Goal: Task Accomplishment & Management: Manage account settings

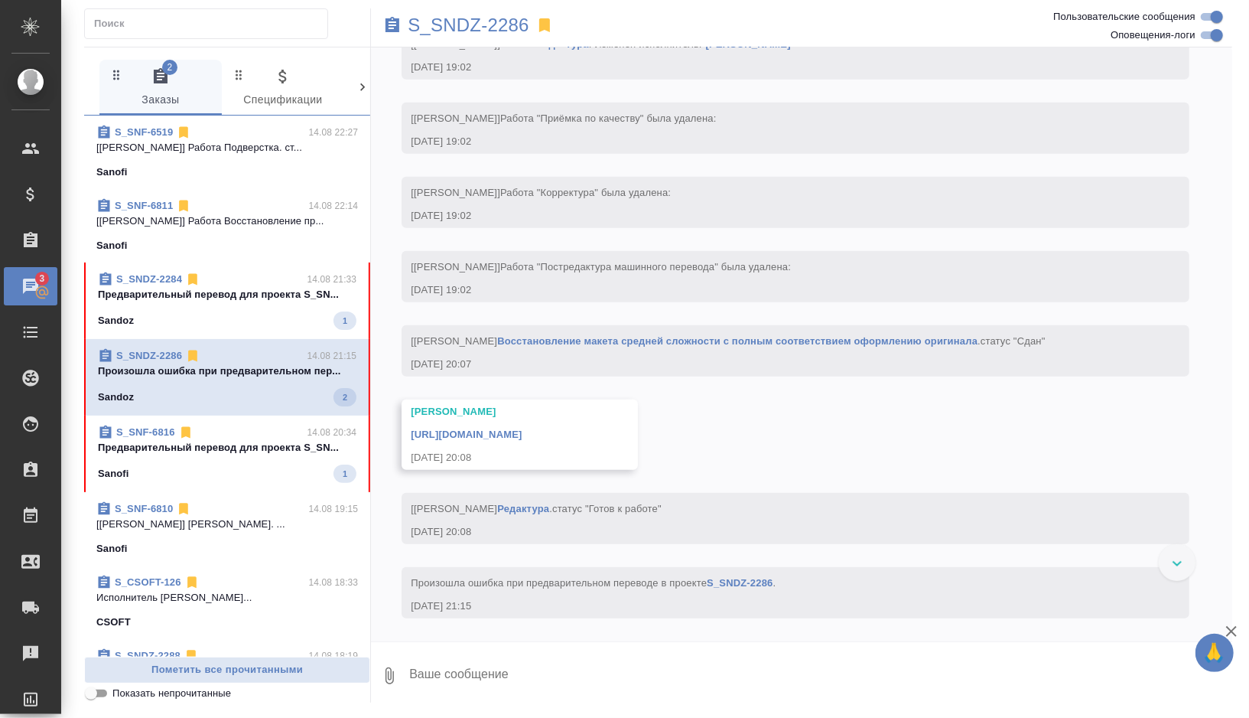
scroll to position [4354, 0]
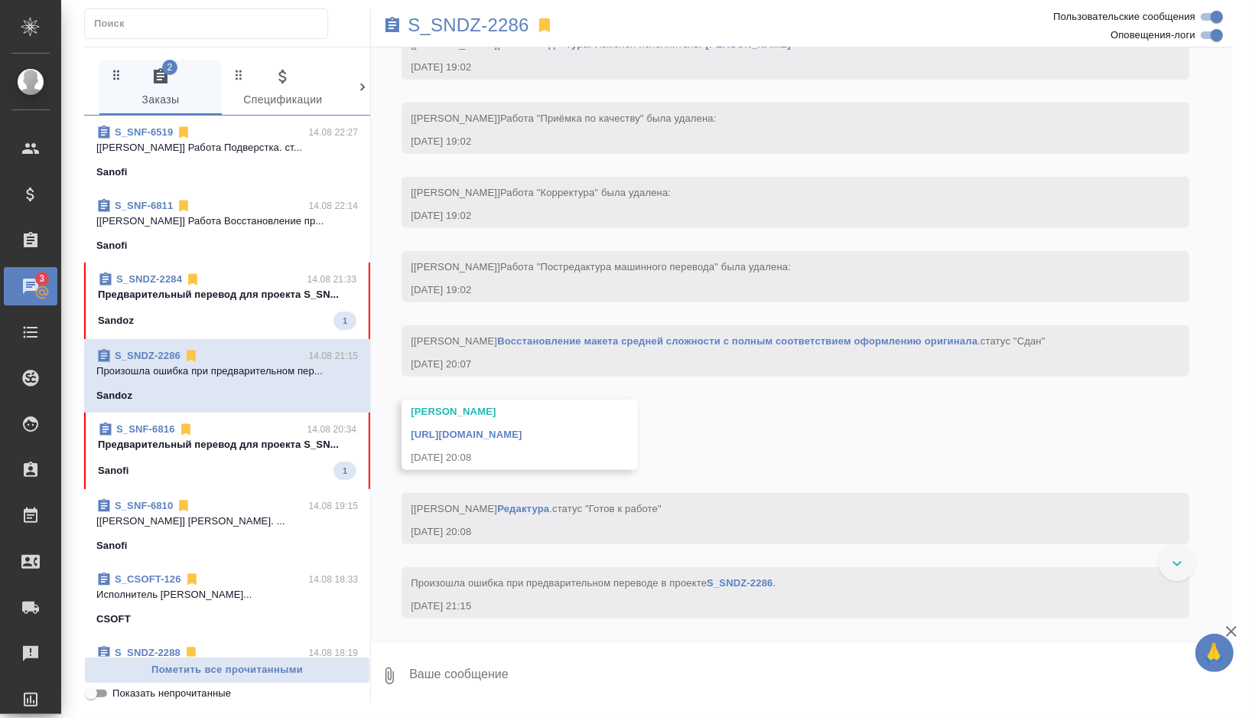
click at [187, 461] on div "Sanofi 1" at bounding box center [227, 470] width 259 height 18
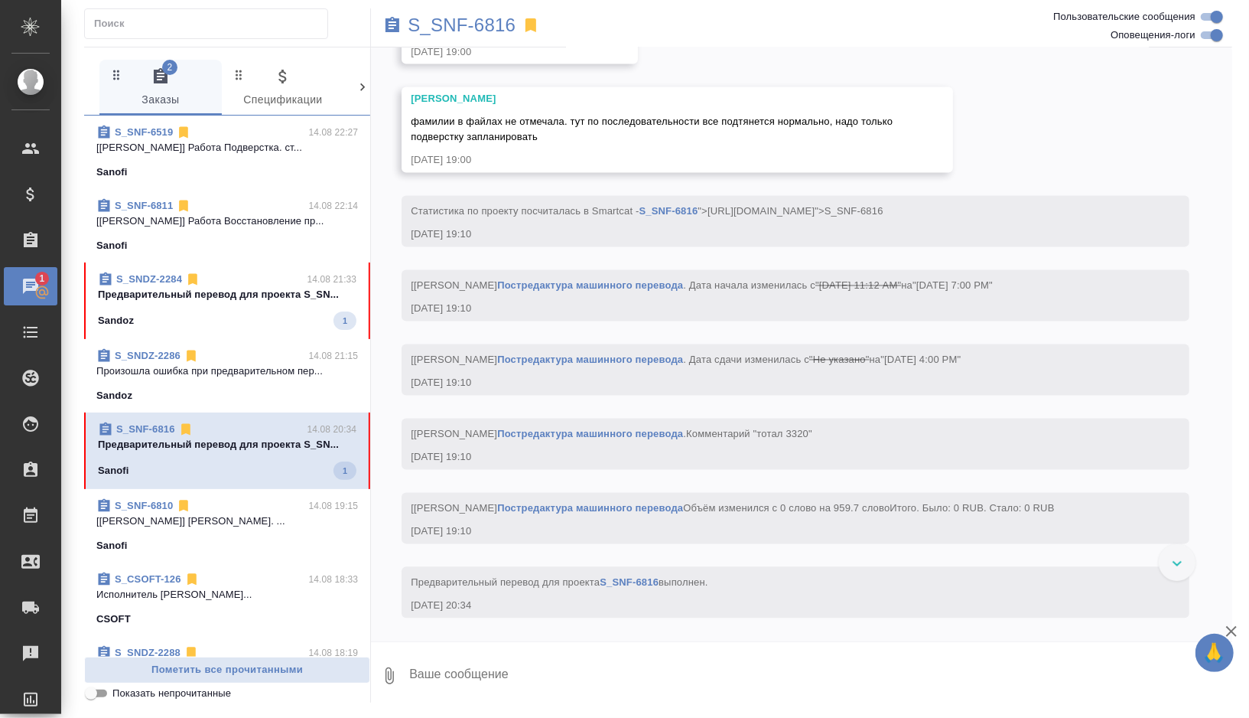
scroll to position [5848, 0]
click at [477, 27] on p "S_SNF-6816" at bounding box center [462, 25] width 108 height 15
click at [281, 321] on div "Sandoz 1" at bounding box center [227, 320] width 259 height 18
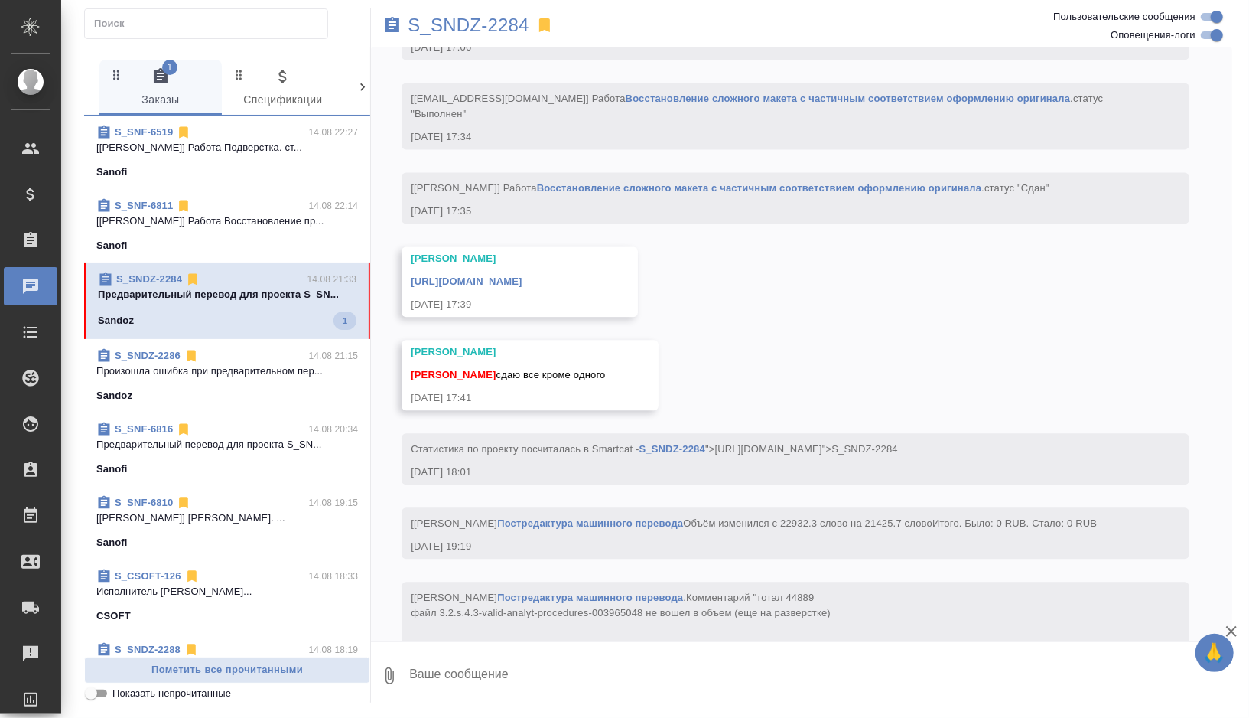
scroll to position [17425, 0]
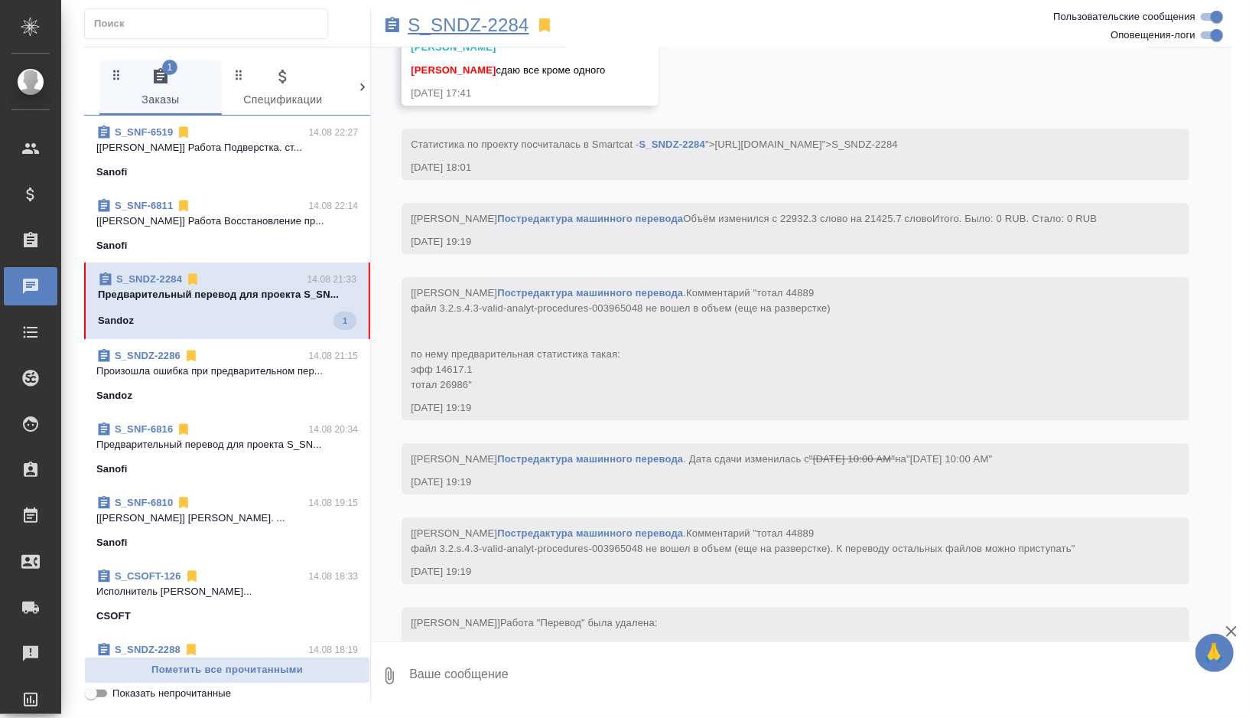
click at [485, 24] on p "S_SNDZ-2284" at bounding box center [469, 25] width 122 height 15
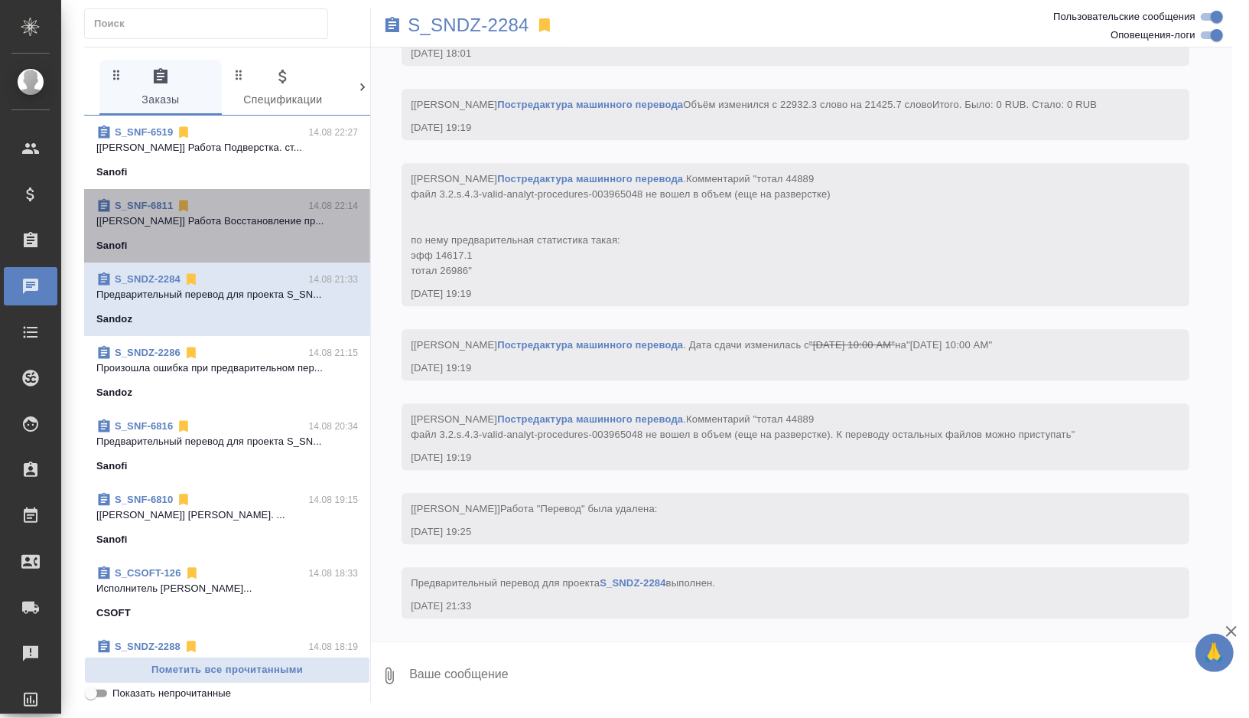
click at [275, 215] on p "[Панькина Анна] Работа Восстановление пр..." at bounding box center [227, 220] width 262 height 15
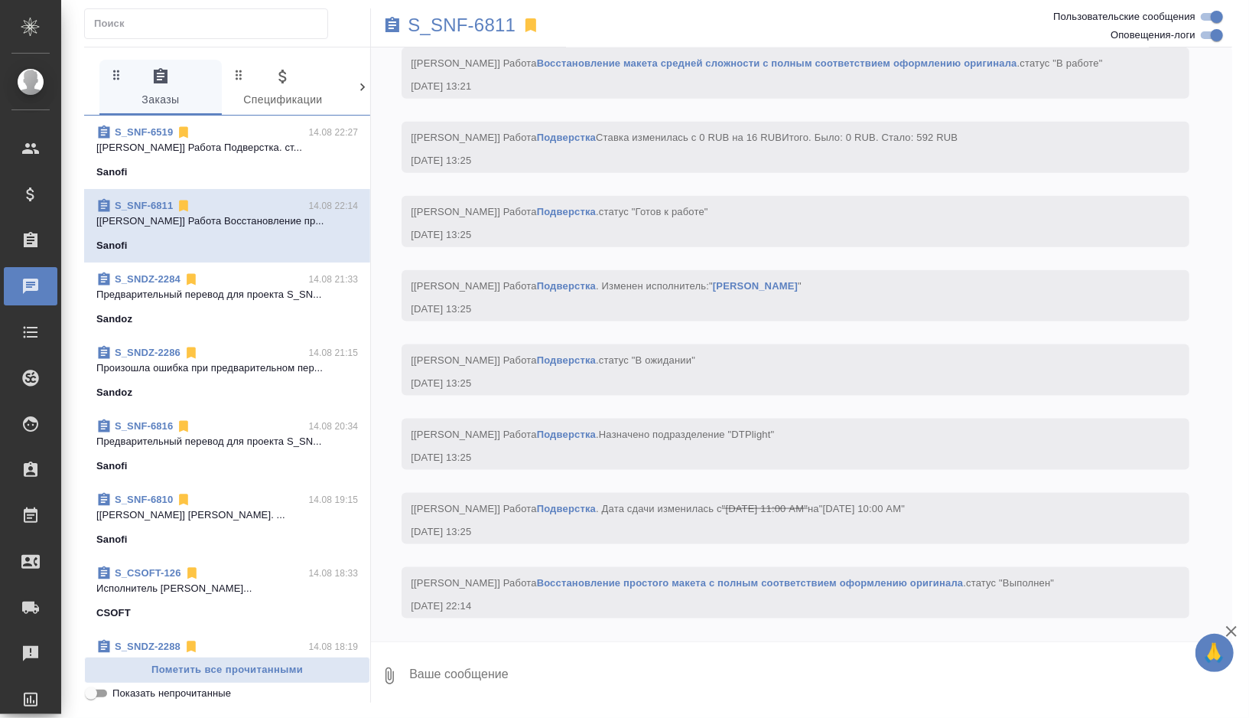
scroll to position [16879, 0]
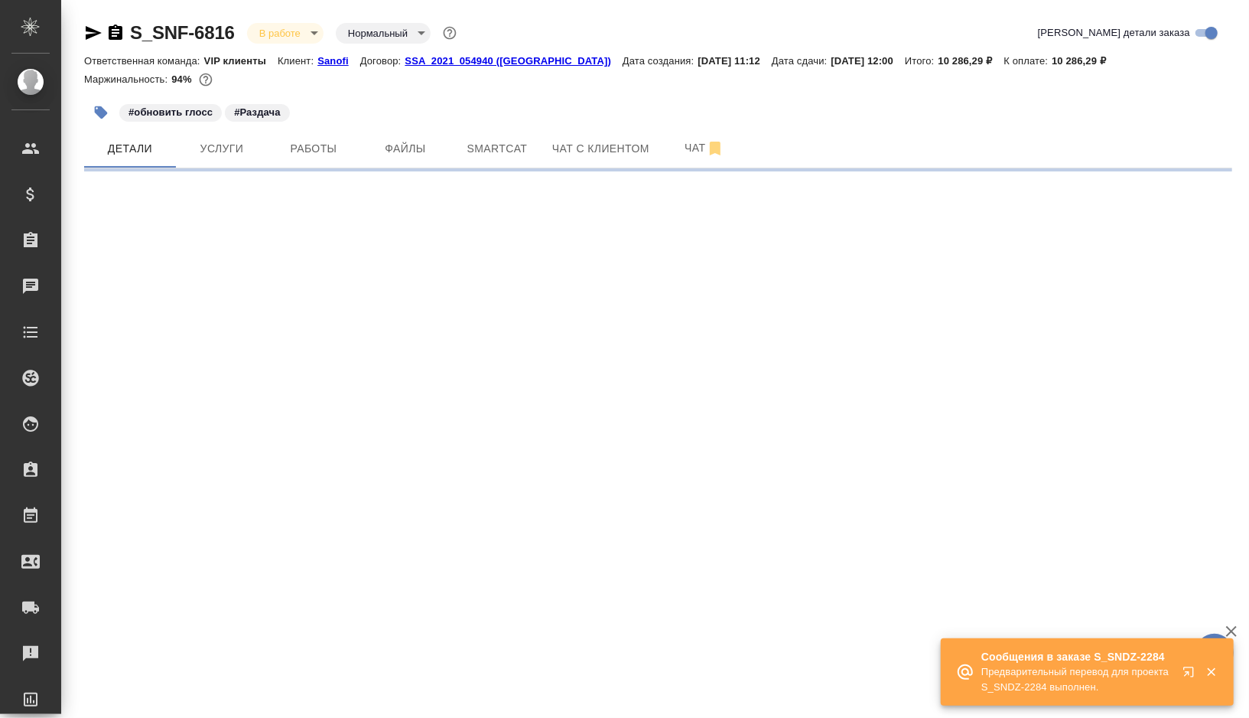
select select "RU"
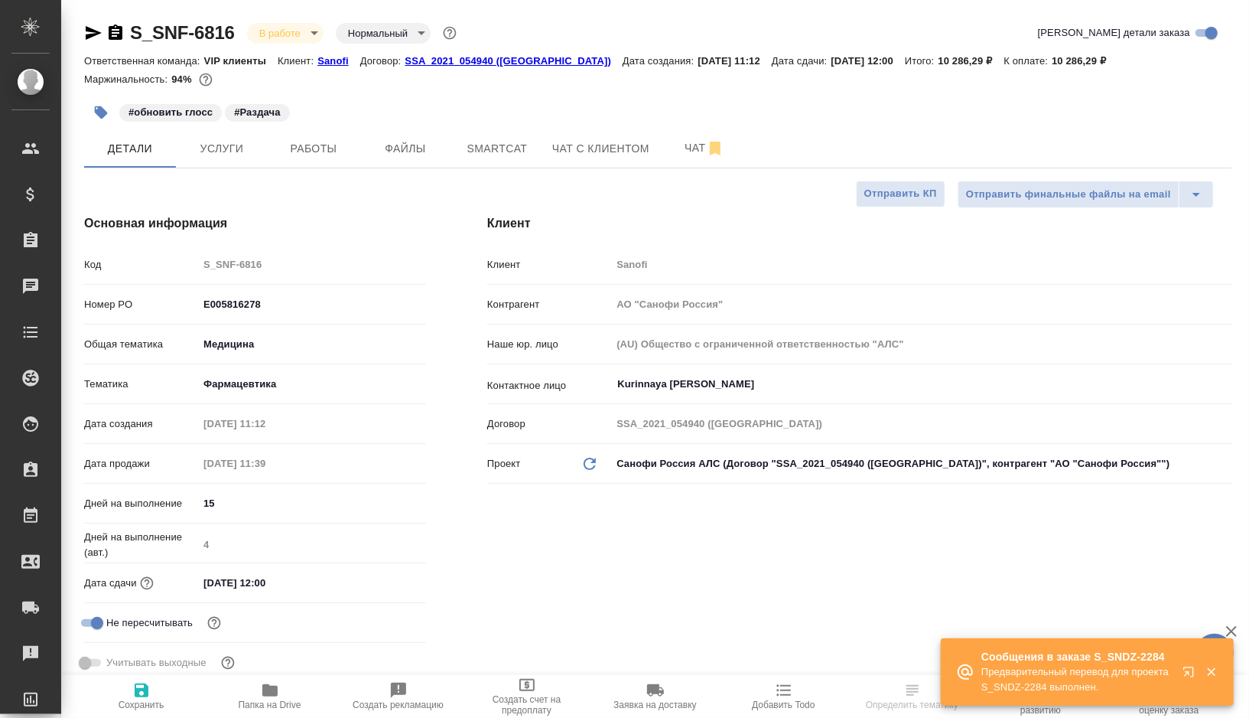
type input "[PERSON_NAME]"
type textarea "x"
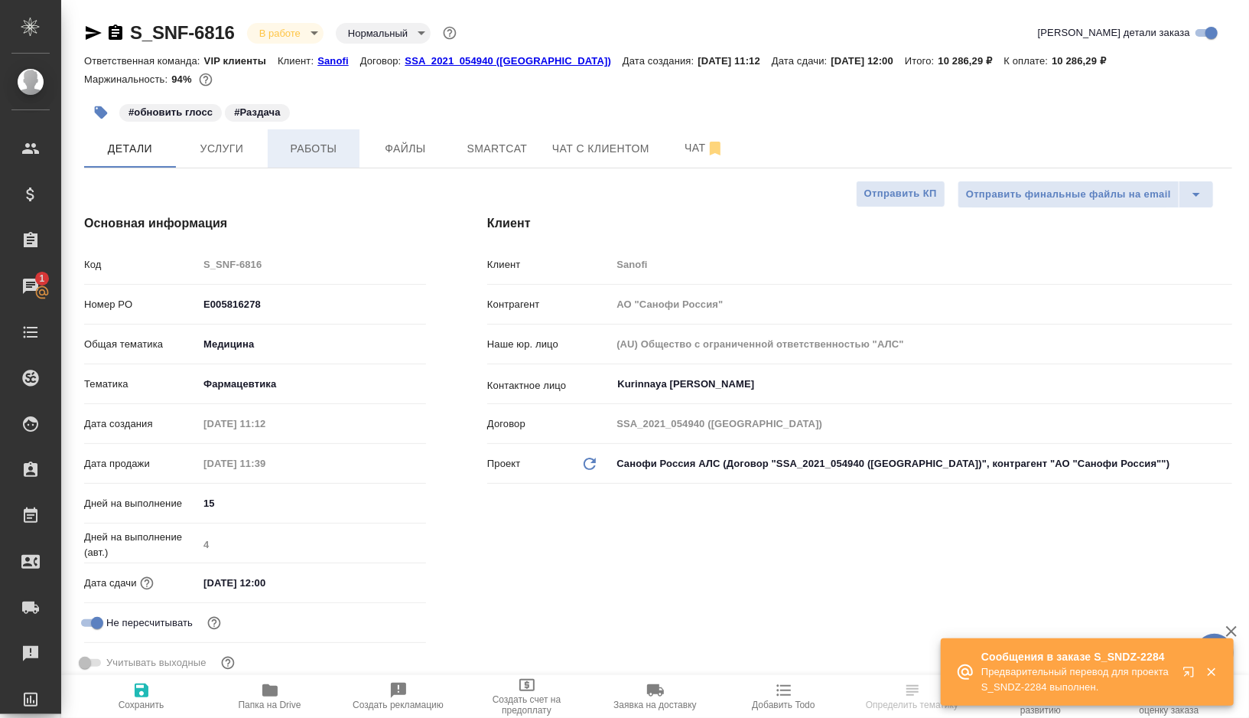
click at [302, 158] on button "Работы" at bounding box center [314, 148] width 92 height 38
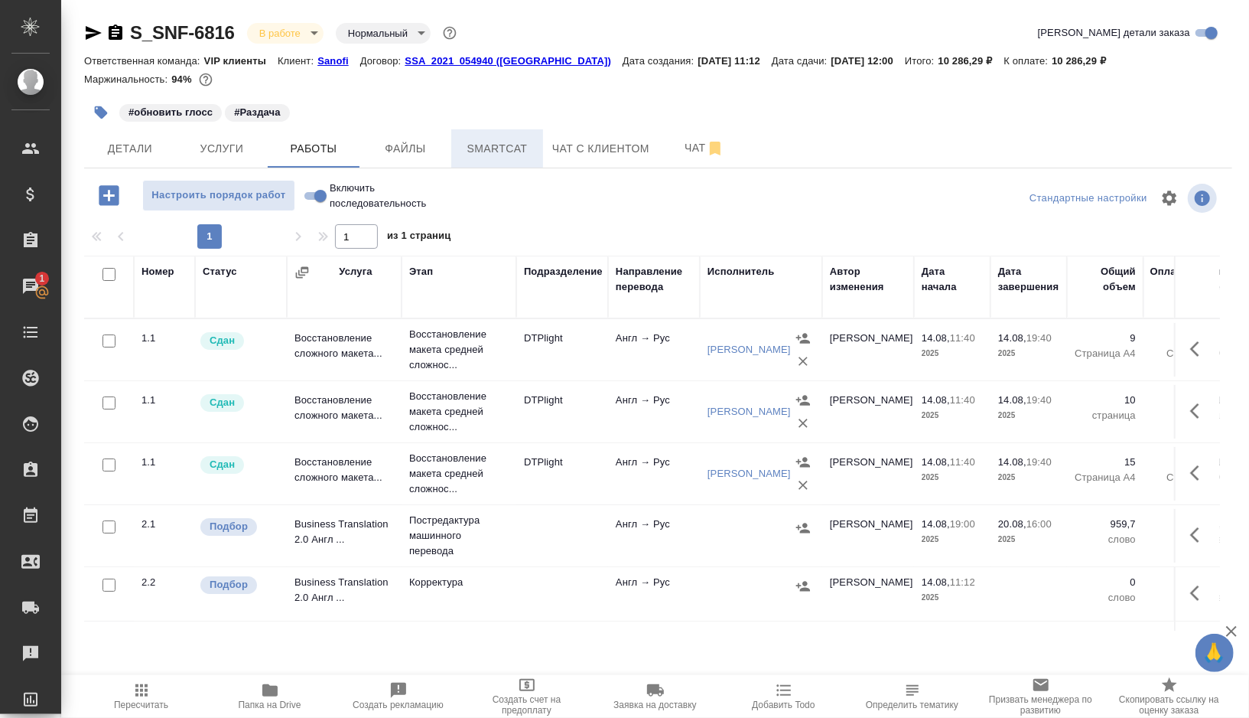
click at [477, 158] on span "Smartcat" at bounding box center [497, 148] width 73 height 19
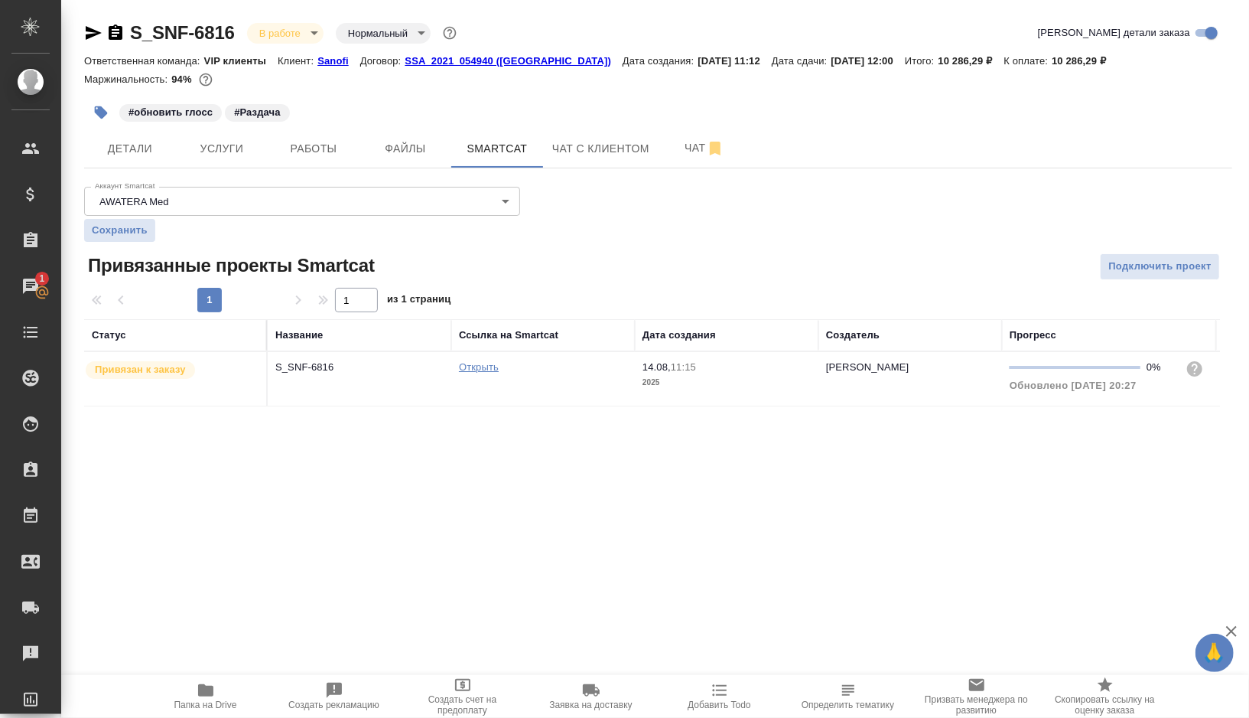
click at [477, 366] on link "Открыть" at bounding box center [479, 366] width 40 height 11
click at [96, 117] on icon "button" at bounding box center [100, 112] width 15 height 15
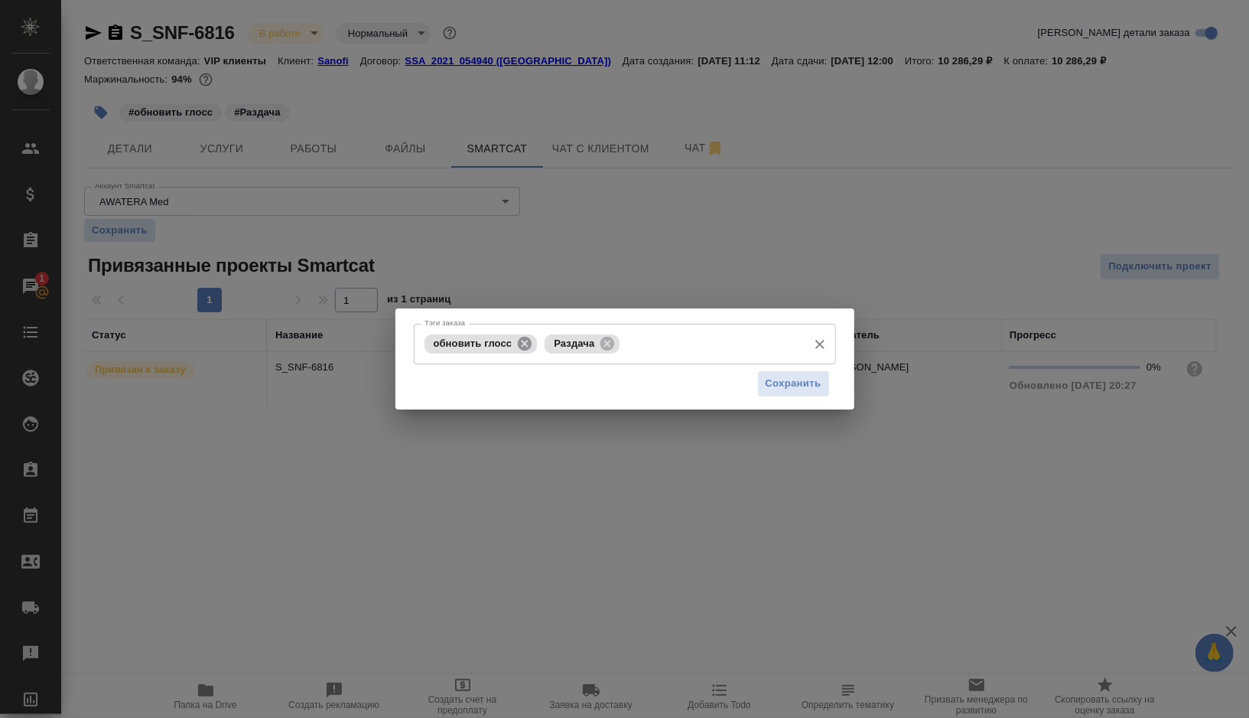
click at [526, 344] on icon at bounding box center [524, 343] width 17 height 17
click at [564, 344] on input "Тэги заказа" at bounding box center [651, 343] width 297 height 26
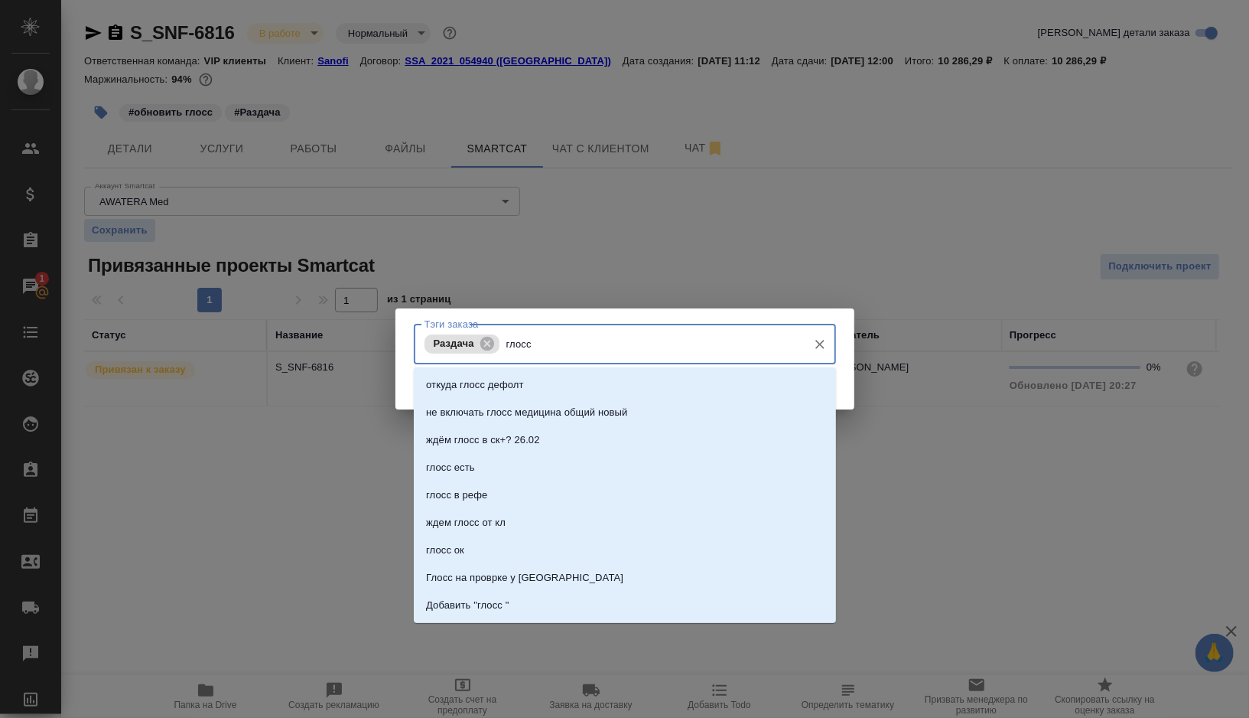
type input "глосс о"
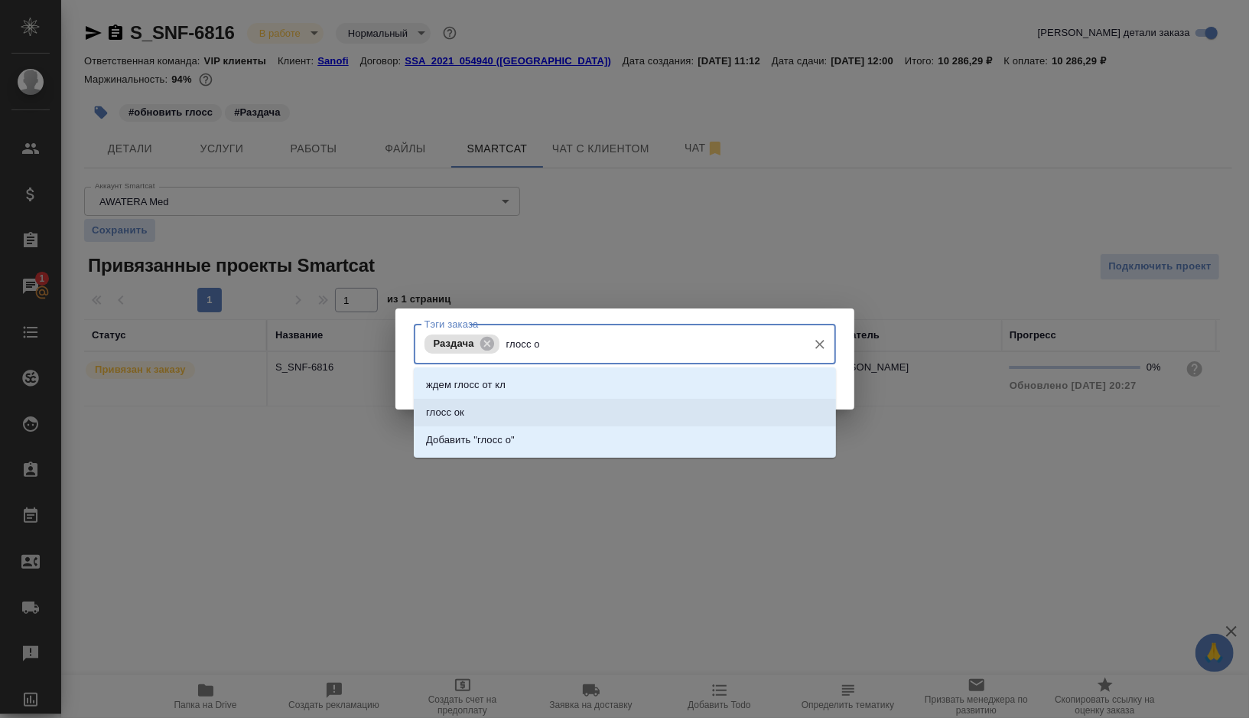
click at [470, 418] on li "глосс ок" at bounding box center [625, 413] width 422 height 28
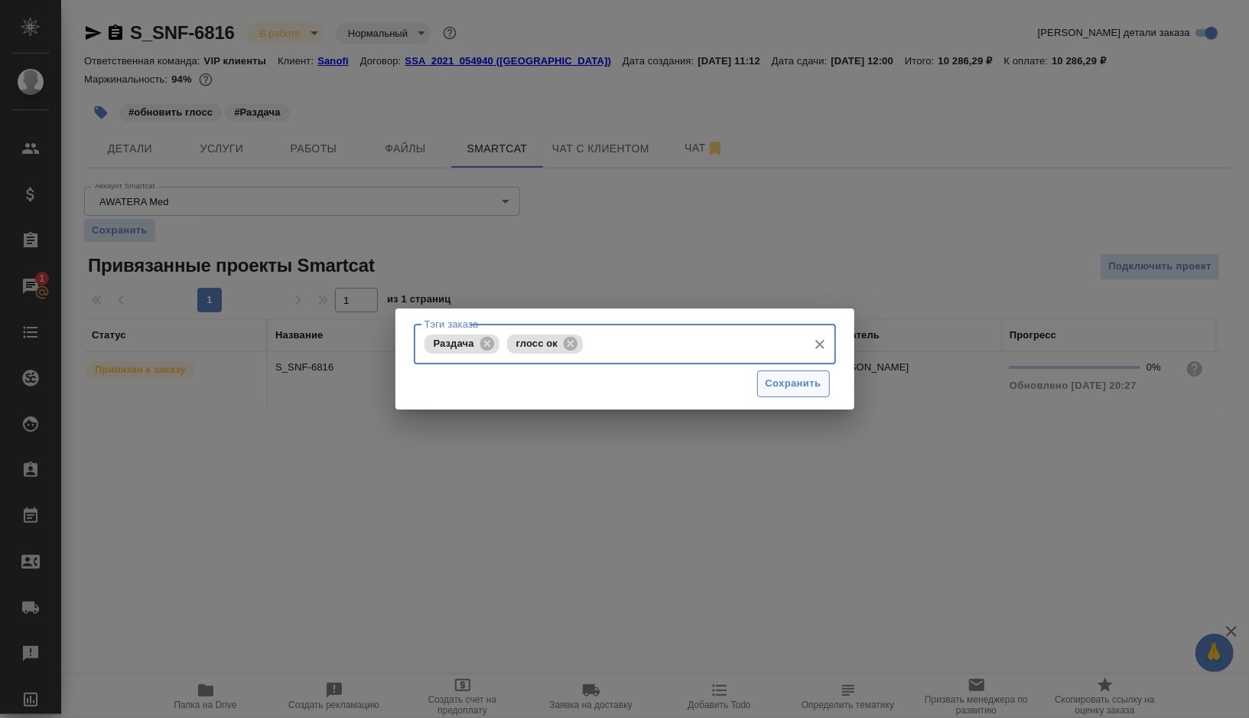
click at [786, 390] on span "Сохранить" at bounding box center [794, 384] width 56 height 18
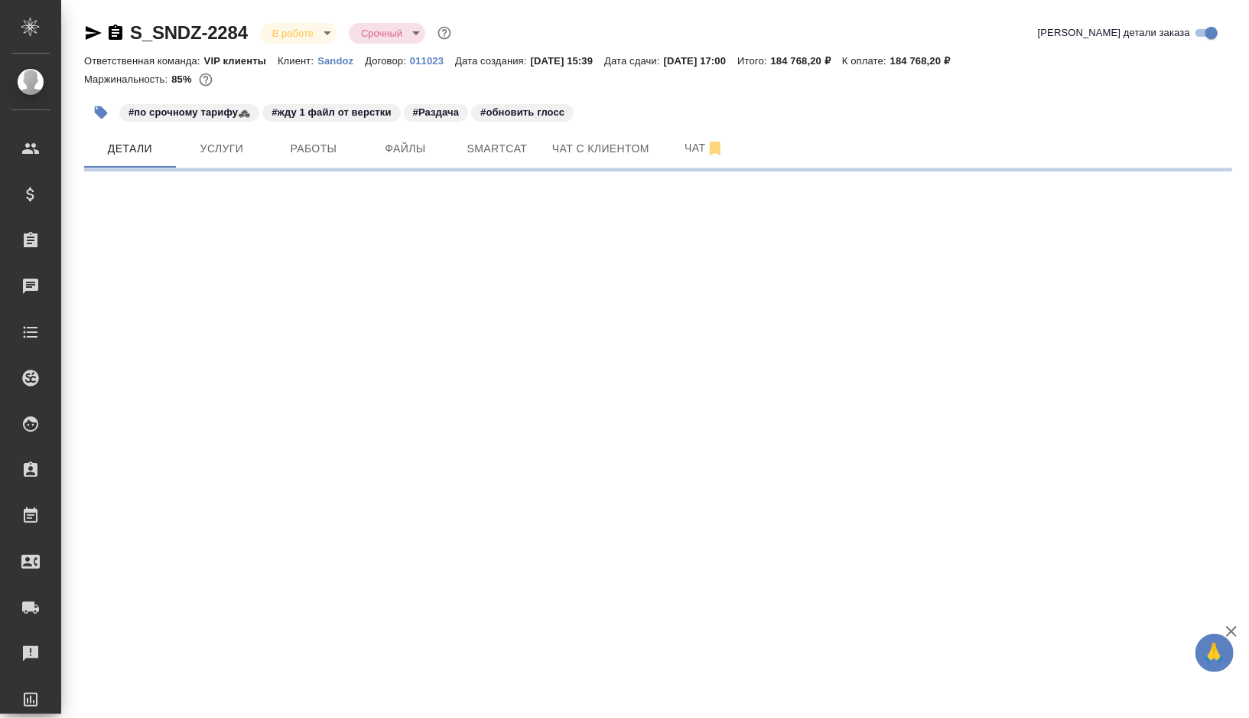
select select "RU"
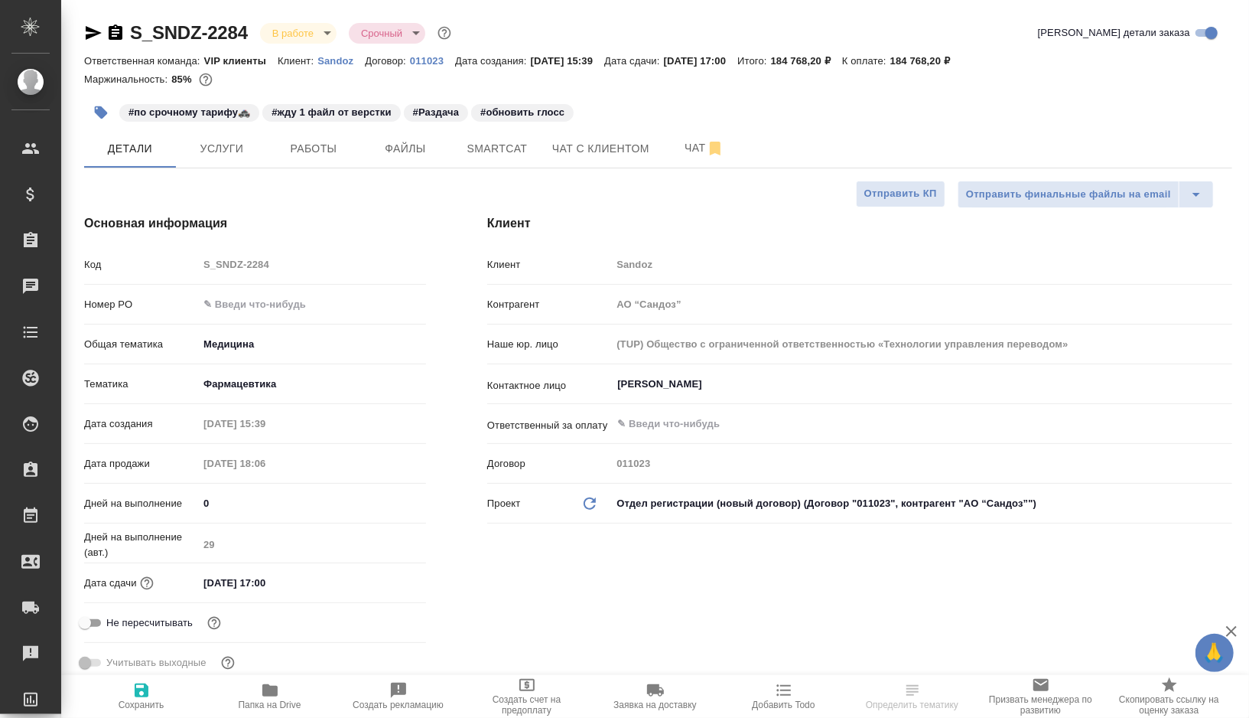
type textarea "x"
click at [489, 148] on span "Smartcat" at bounding box center [497, 148] width 73 height 19
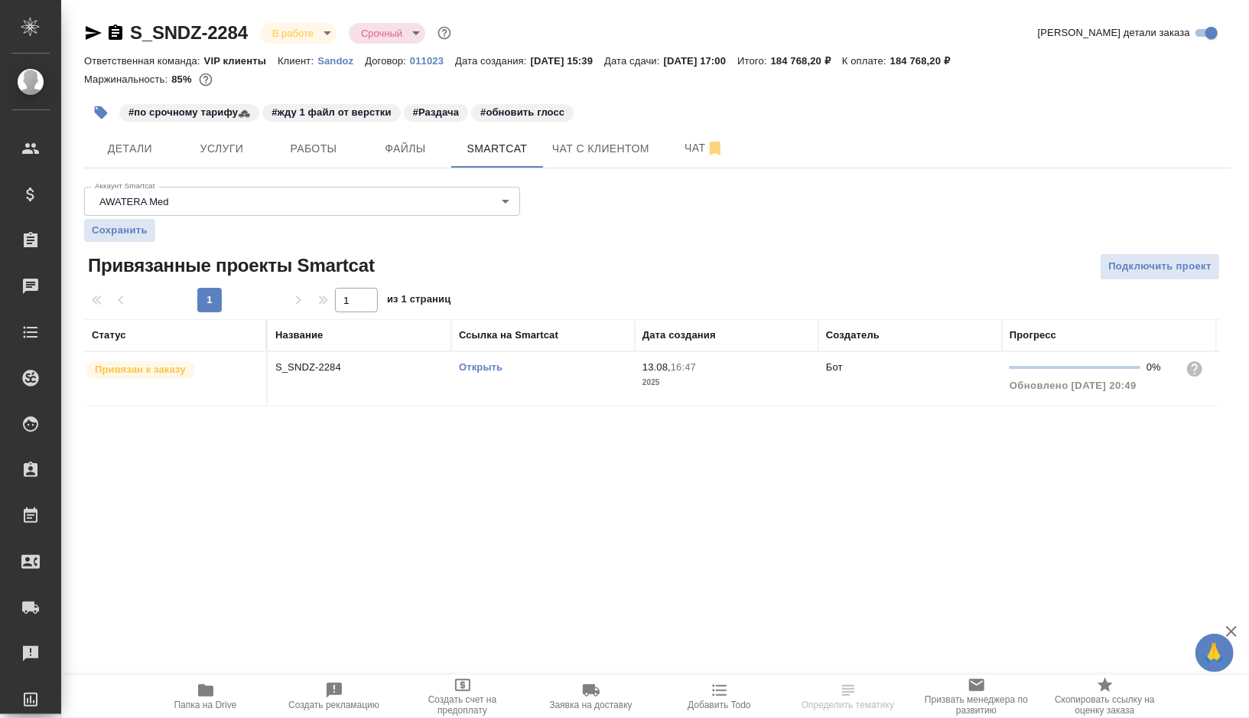
click at [481, 366] on link "Открыть" at bounding box center [481, 366] width 44 height 11
